Goal: Browse casually

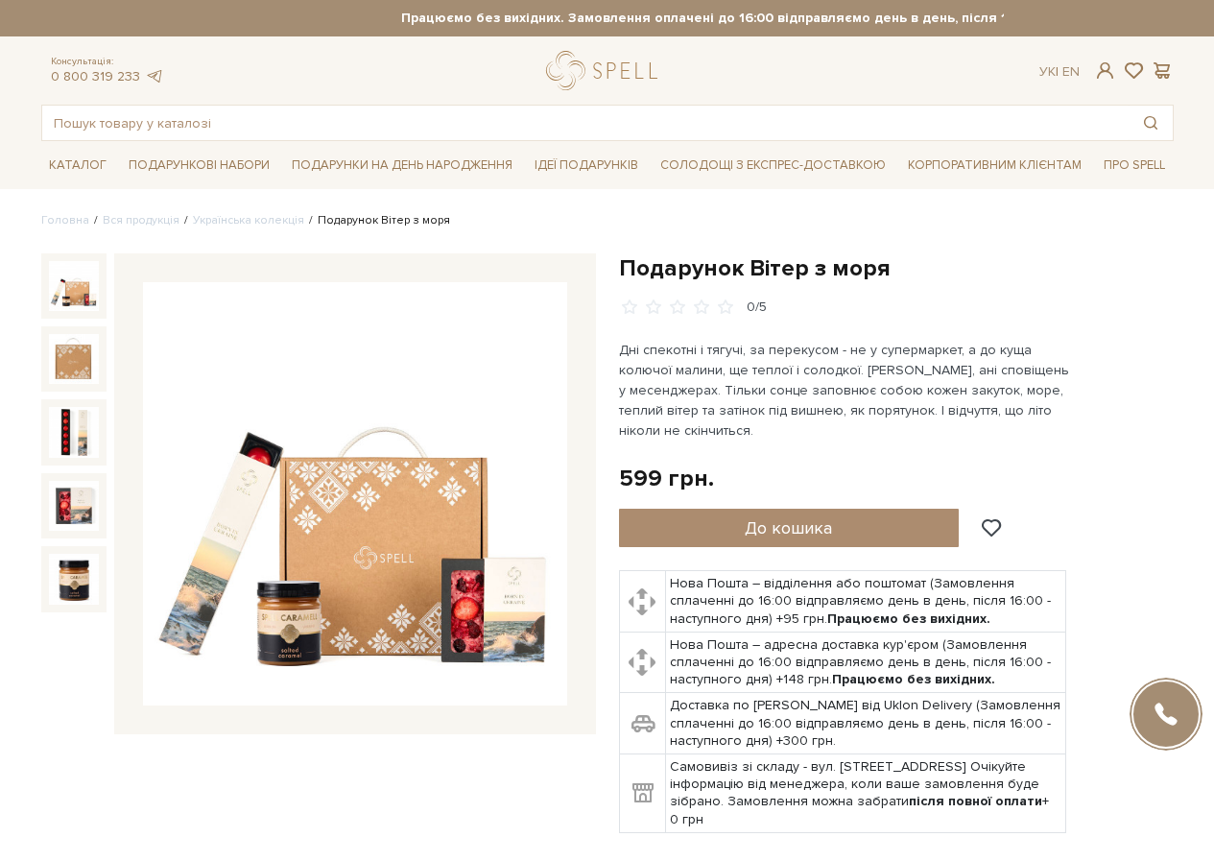
click at [393, 562] on img at bounding box center [355, 494] width 424 height 424
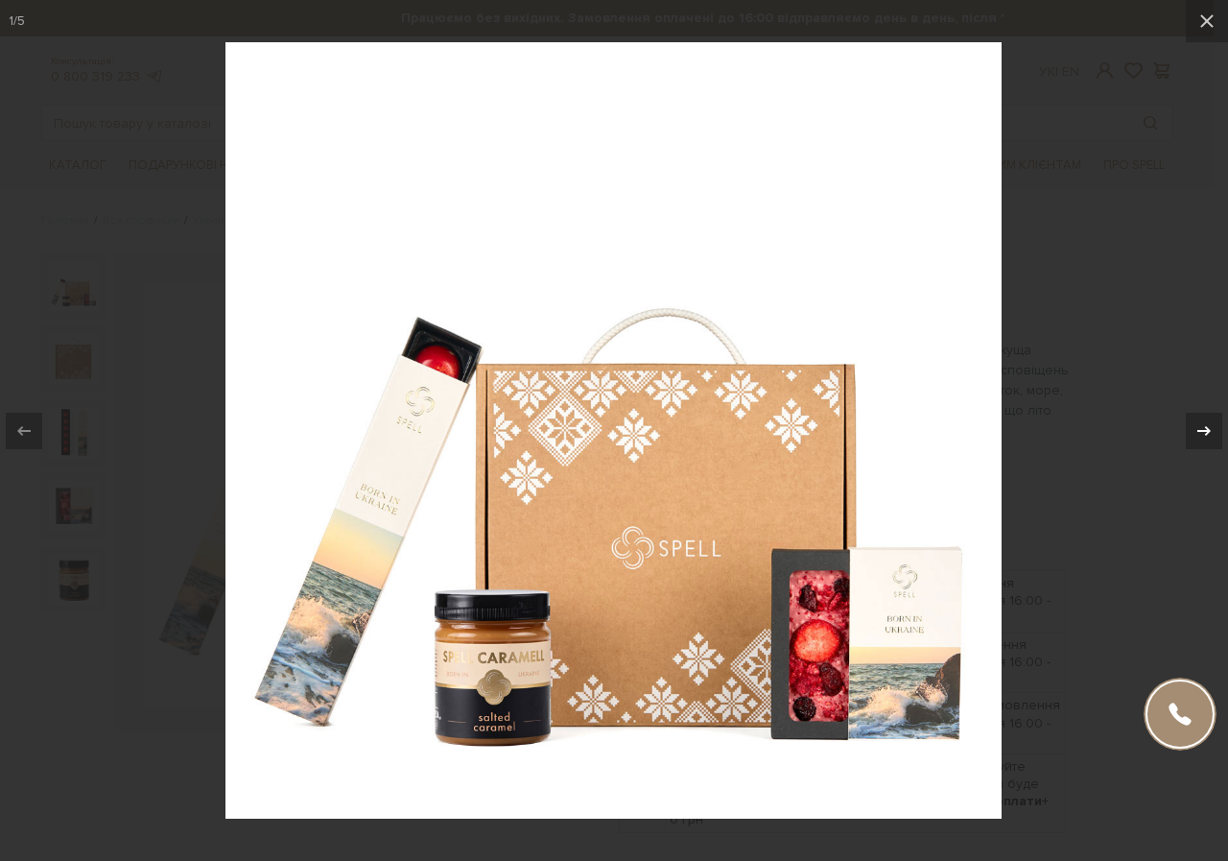
click at [1212, 429] on icon at bounding box center [1204, 430] width 23 height 23
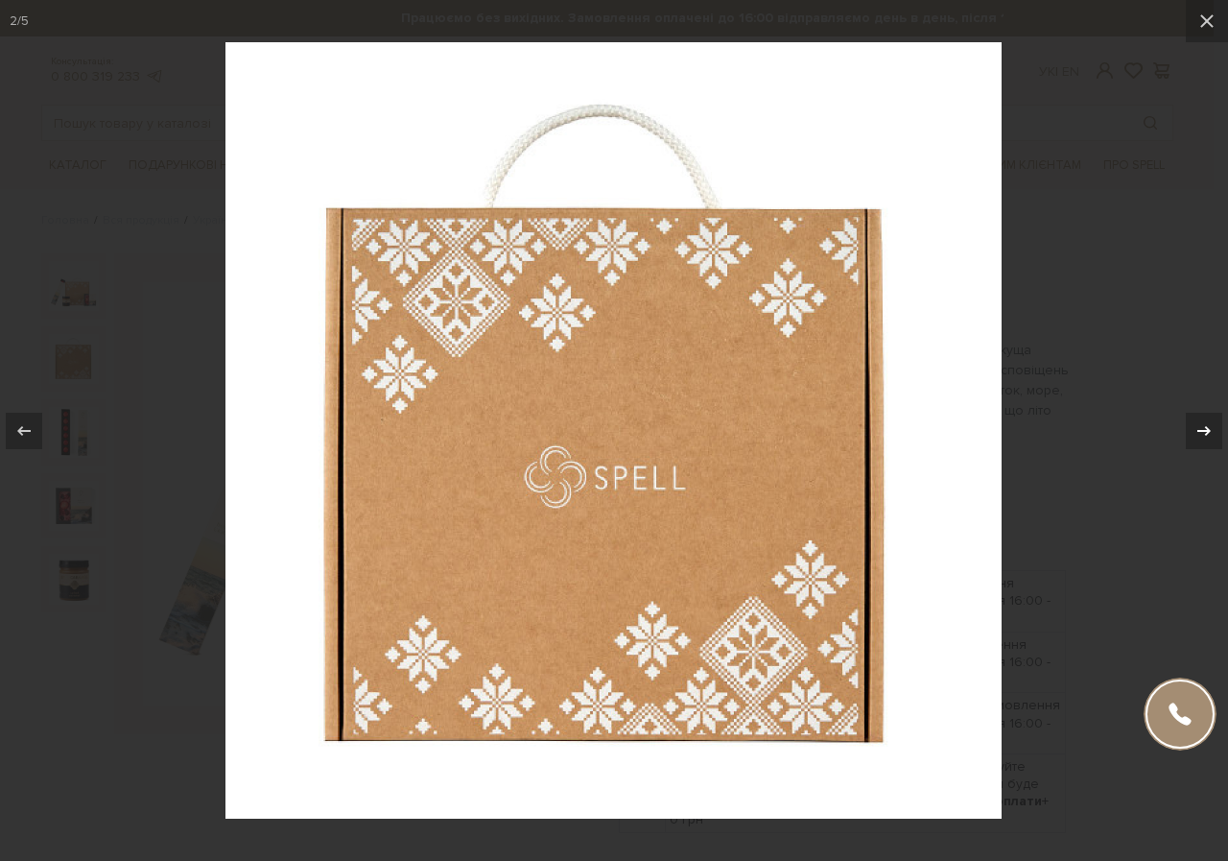
click at [1212, 429] on icon at bounding box center [1204, 430] width 23 height 23
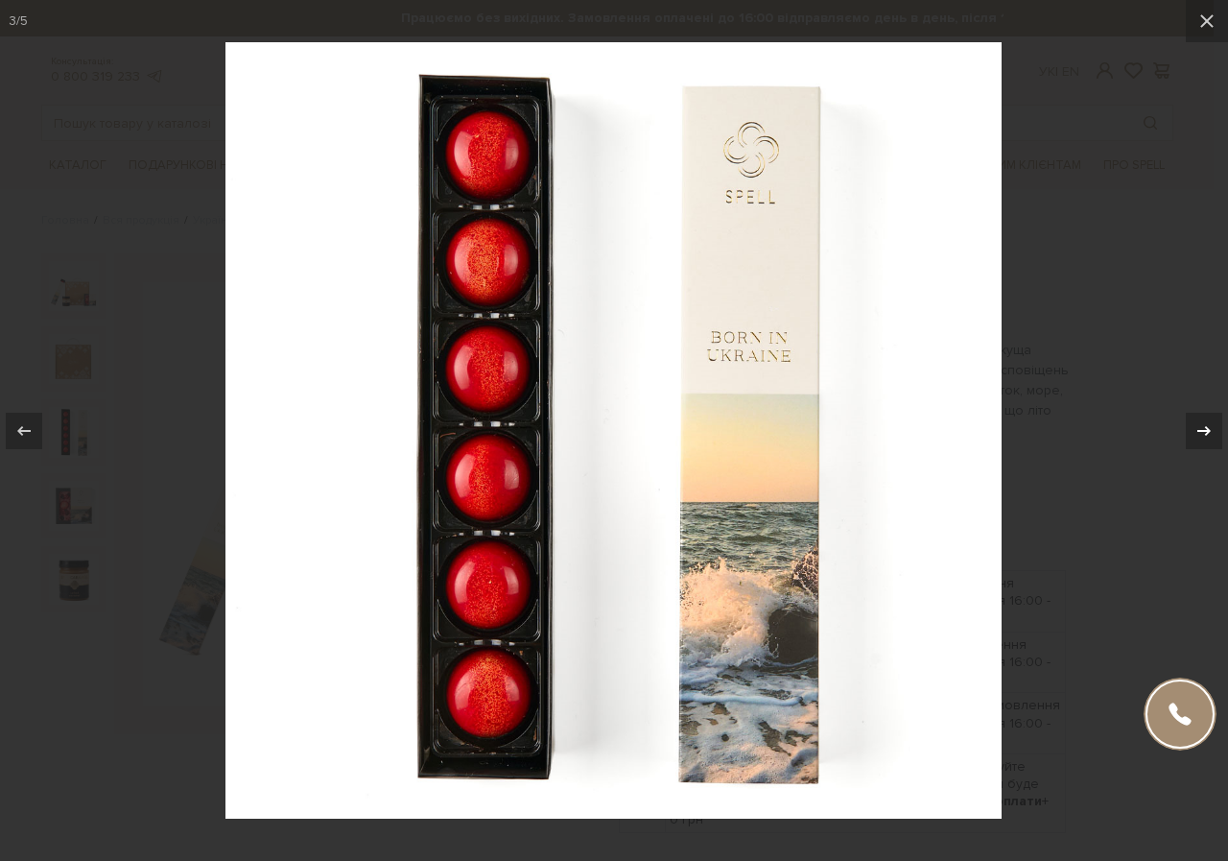
click at [1212, 429] on icon at bounding box center [1204, 430] width 23 height 23
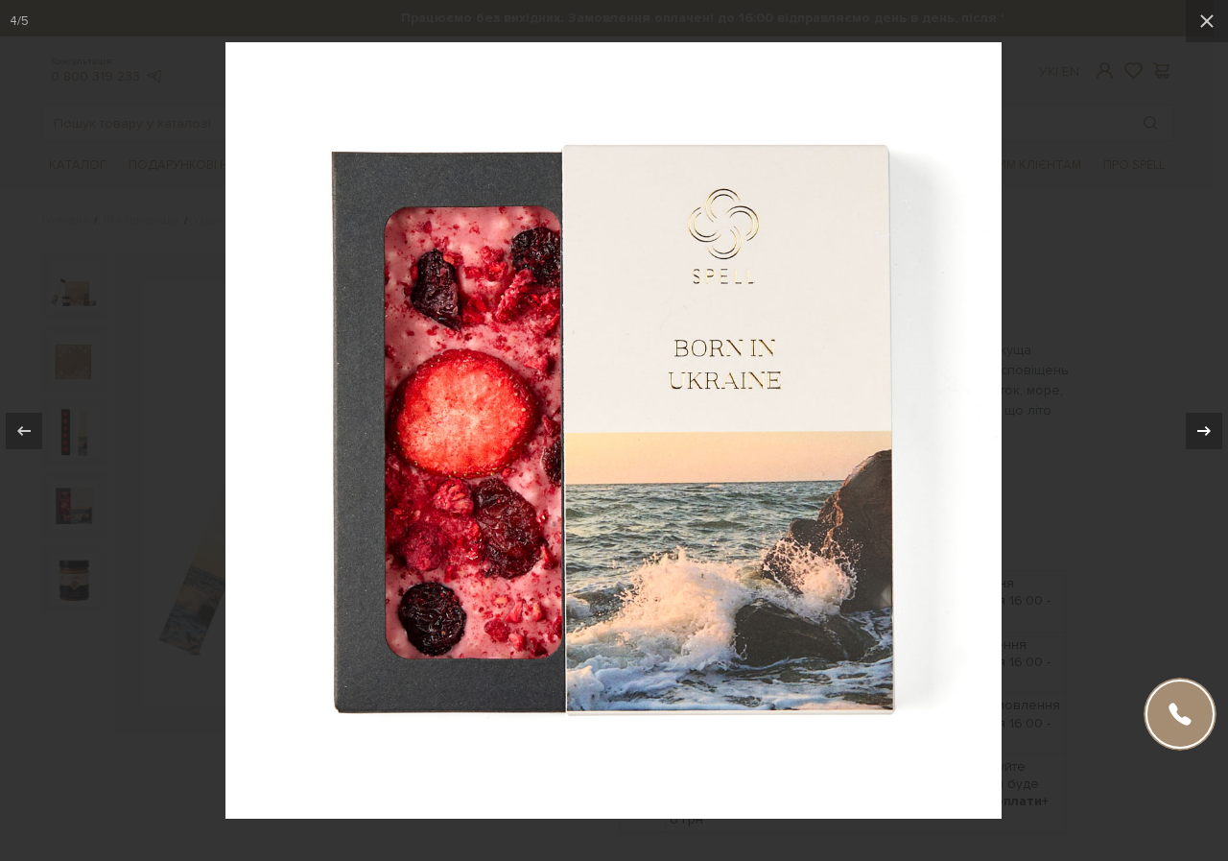
click at [1212, 429] on icon at bounding box center [1204, 430] width 23 height 23
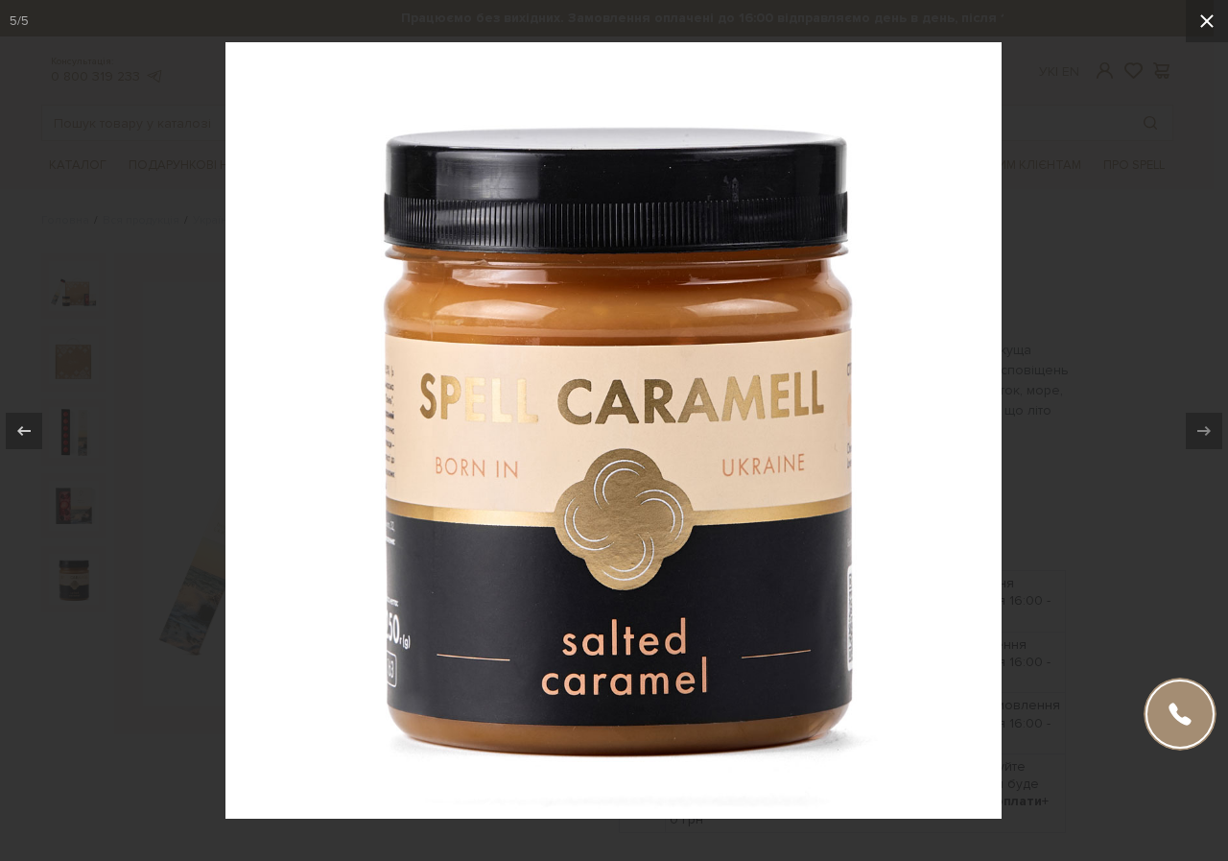
click at [1213, 16] on icon at bounding box center [1207, 21] width 23 height 23
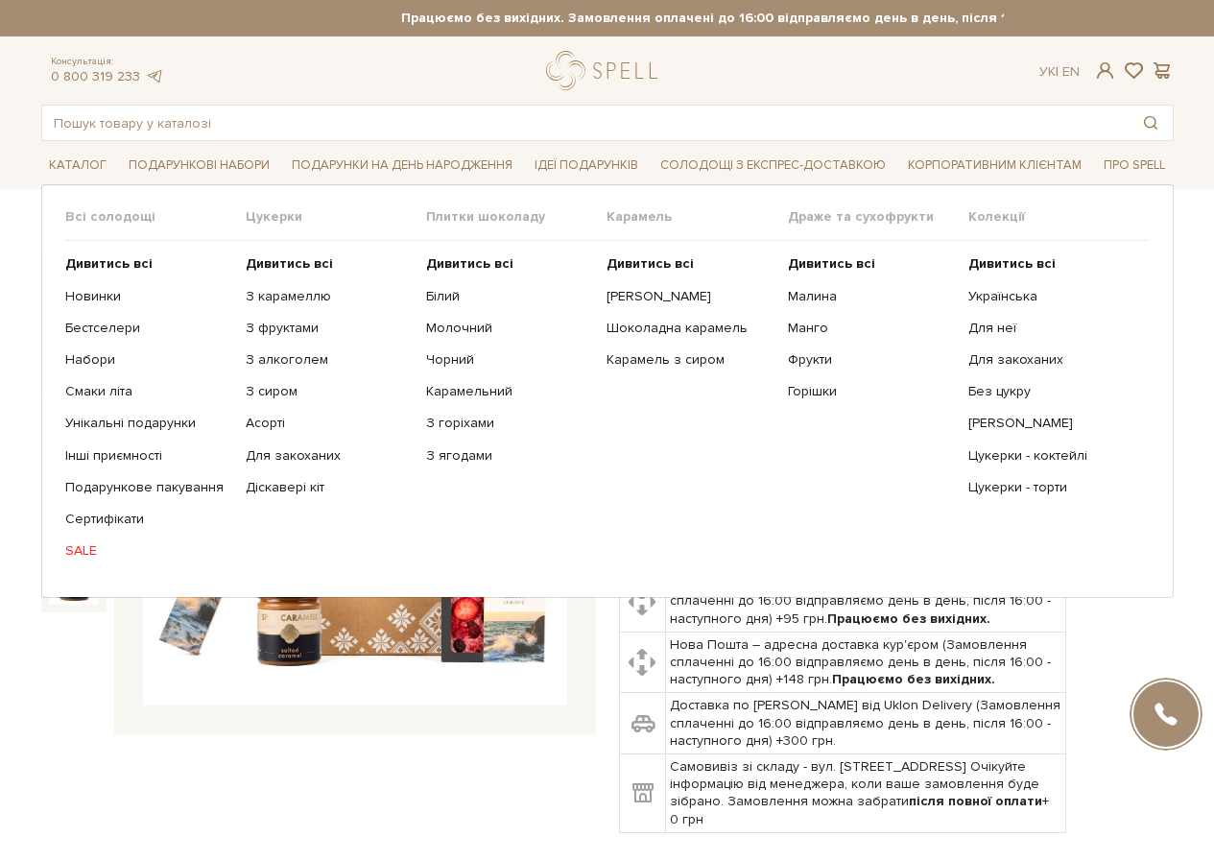
click at [77, 548] on link "SALE" at bounding box center [148, 550] width 166 height 17
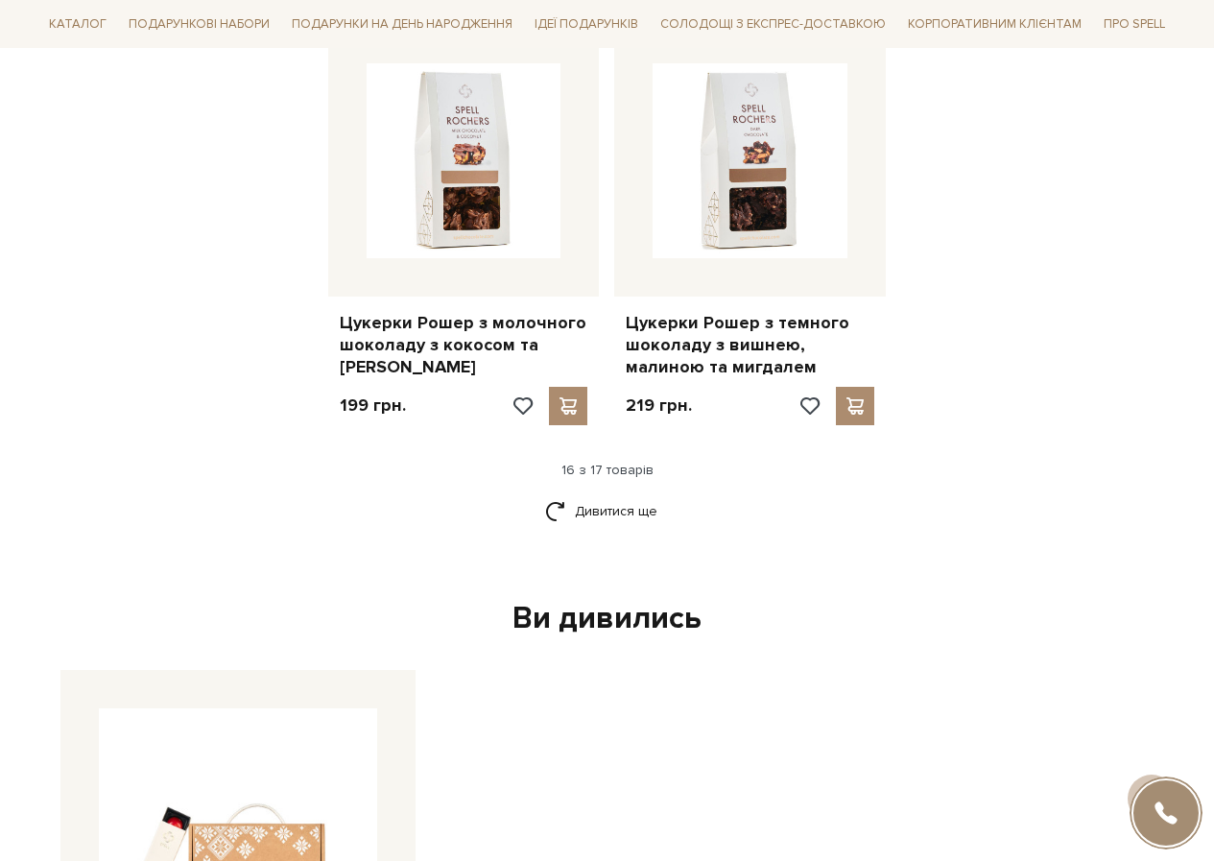
scroll to position [2399, 0]
click at [611, 493] on link "Дивитися ще" at bounding box center [607, 510] width 125 height 34
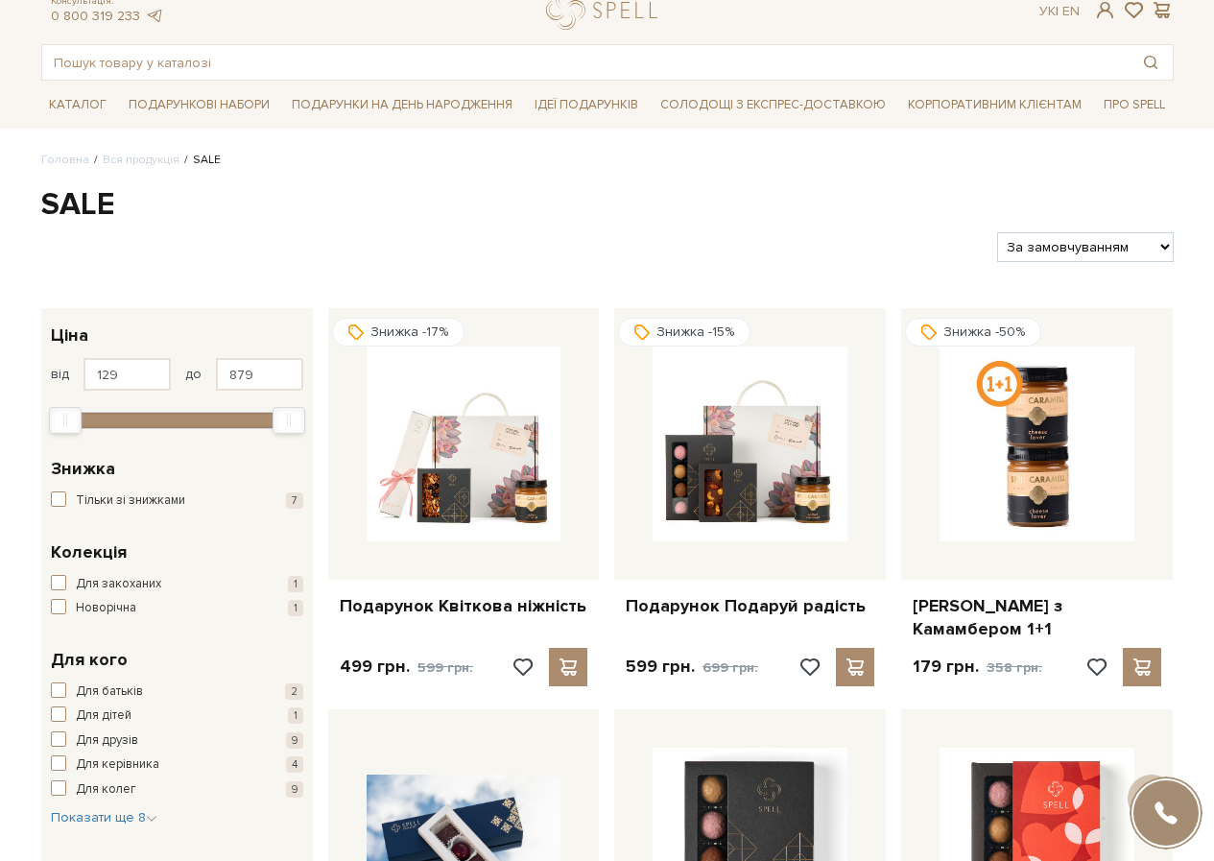
scroll to position [0, 0]
